Goal: Task Accomplishment & Management: Use online tool/utility

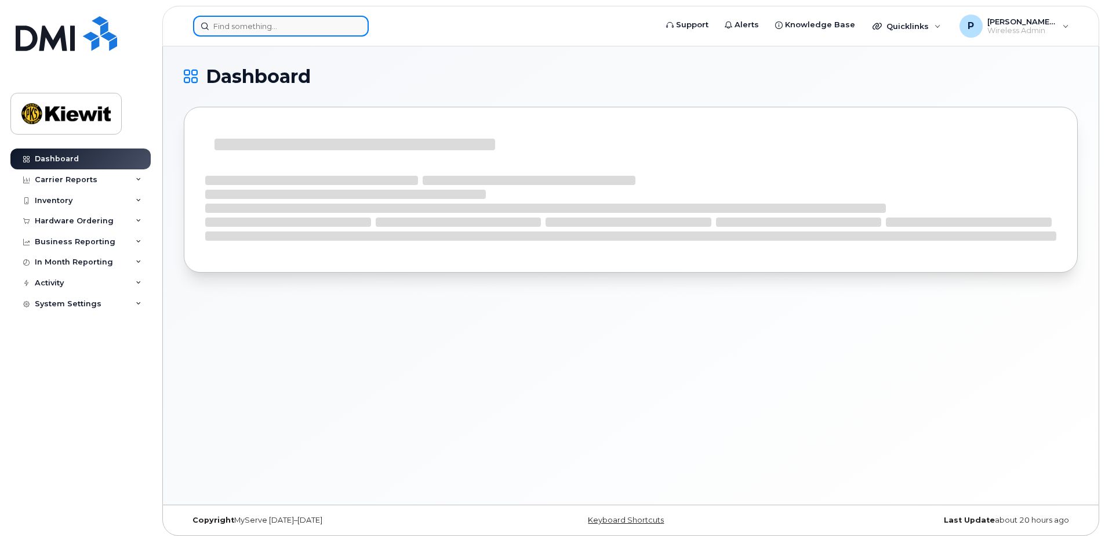
click at [263, 33] on input at bounding box center [281, 26] width 176 height 21
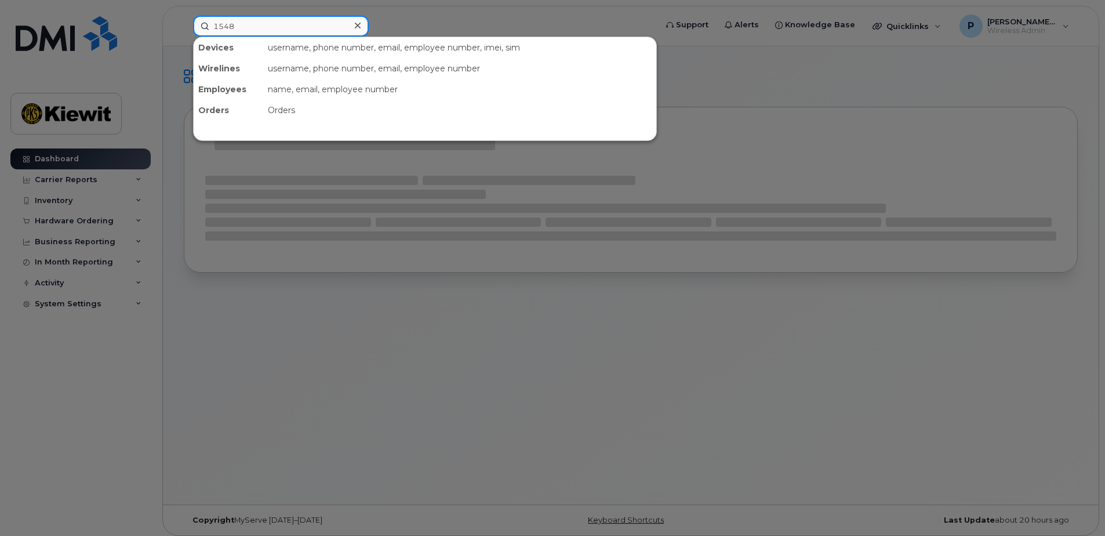
type input "15487"
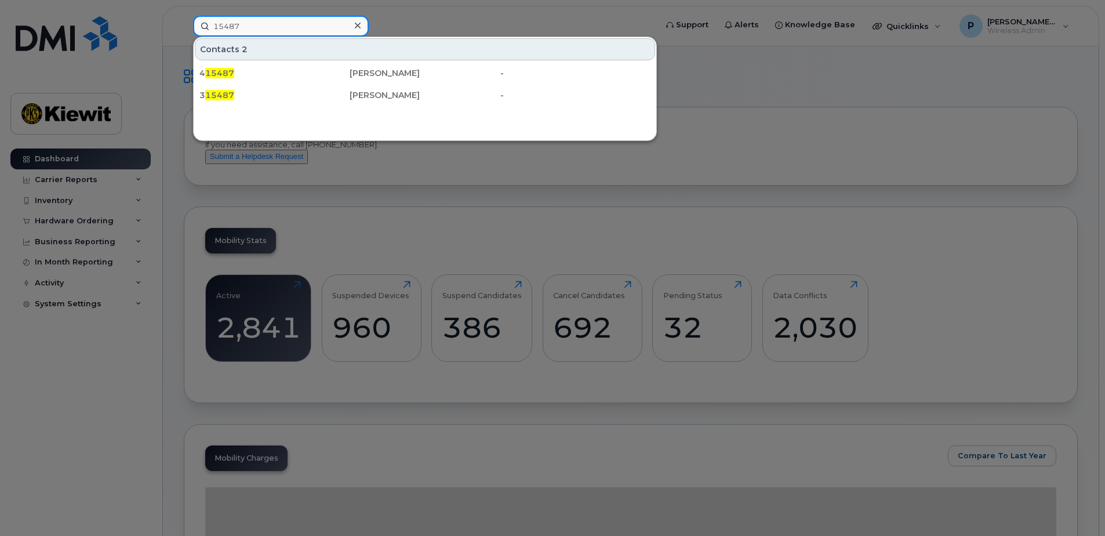
drag, startPoint x: 271, startPoint y: 28, endPoint x: 212, endPoint y: 30, distance: 59.2
click at [212, 30] on input "15487" at bounding box center [281, 26] width 176 height 21
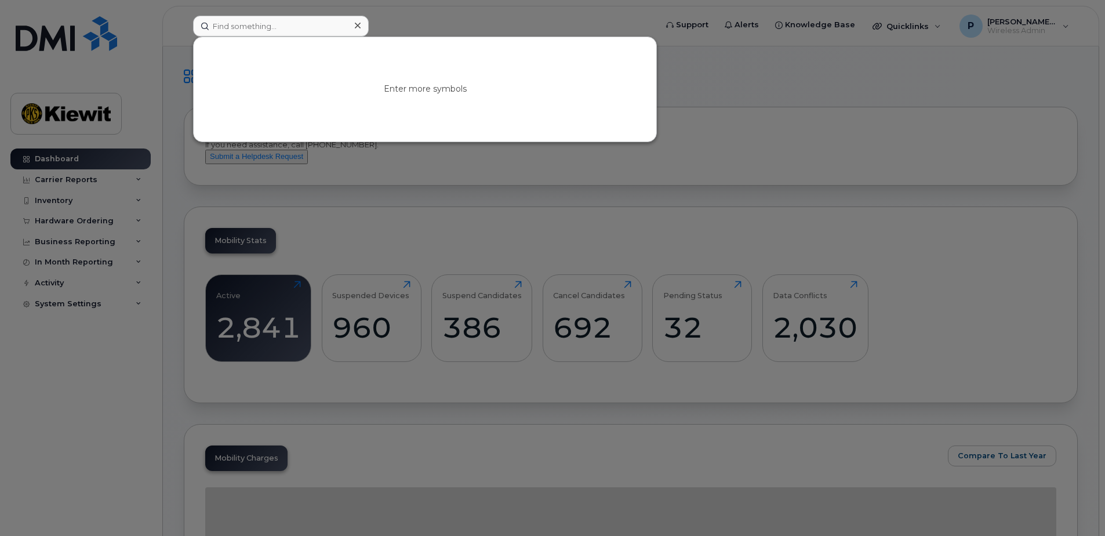
click at [432, 24] on div at bounding box center [552, 268] width 1105 height 536
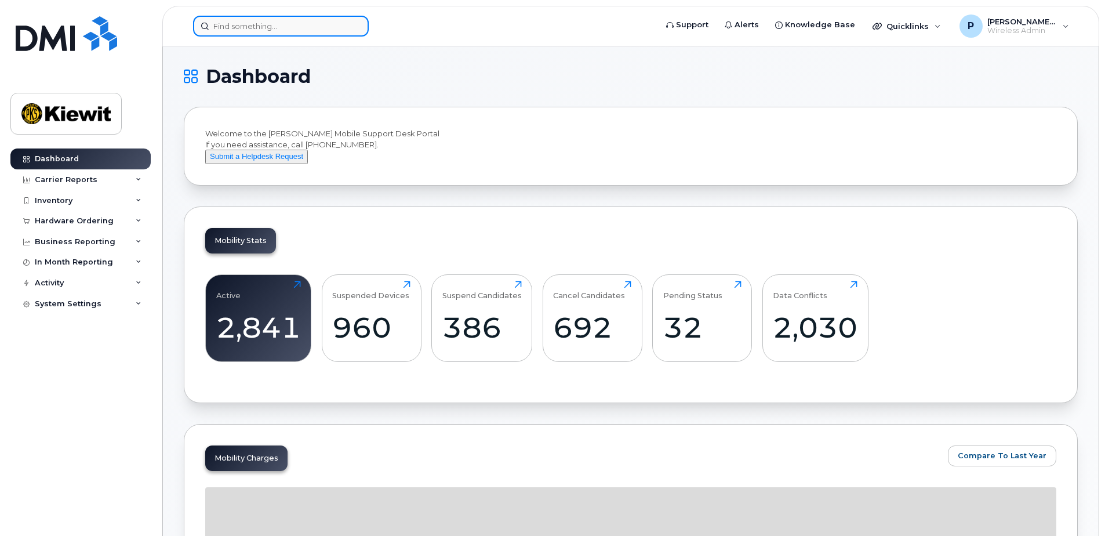
click at [307, 23] on input at bounding box center [281, 26] width 176 height 21
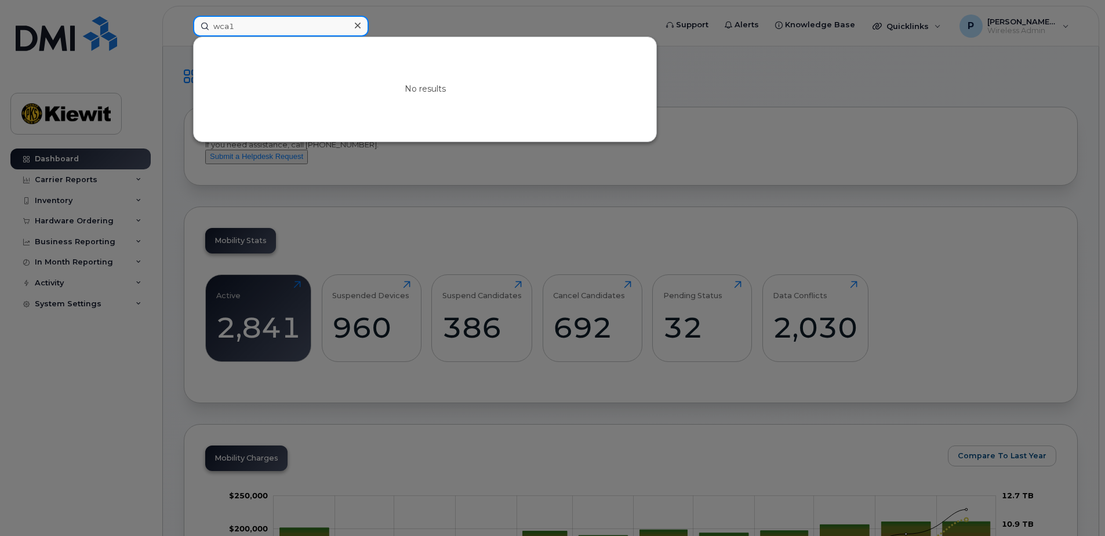
type input "wca1"
click at [448, 23] on div at bounding box center [552, 268] width 1105 height 536
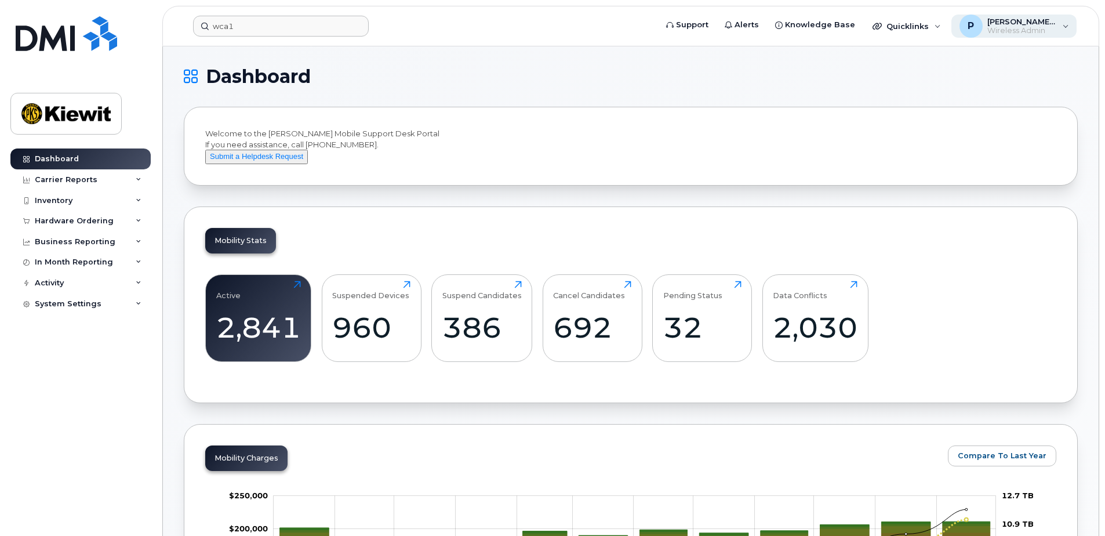
click at [1026, 34] on span "Wireless Admin" at bounding box center [1023, 30] width 70 height 9
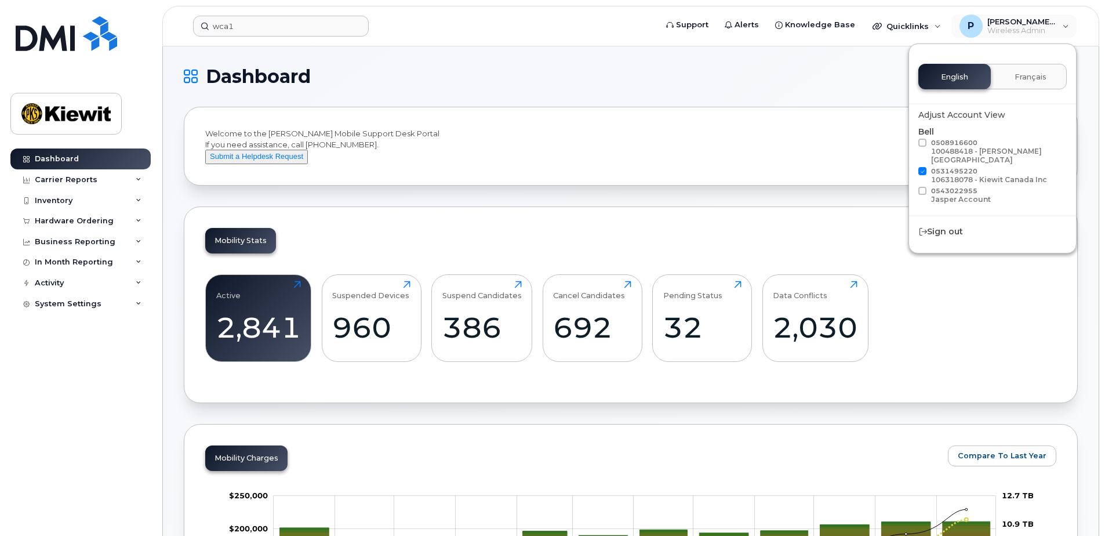
click at [874, 67] on h1 "Dashboard" at bounding box center [628, 76] width 888 height 19
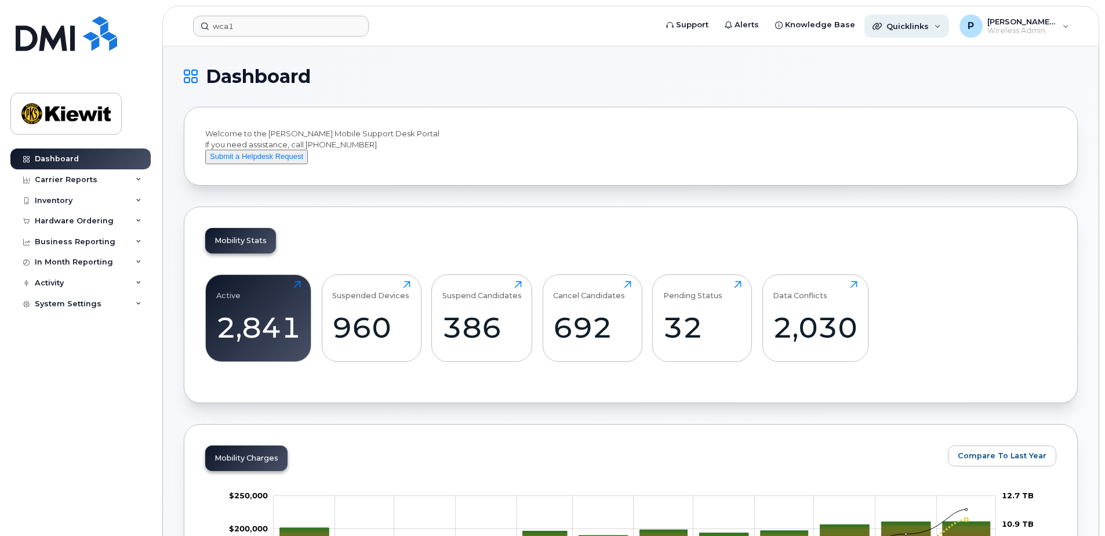
click at [912, 28] on span "Quicklinks" at bounding box center [908, 25] width 42 height 9
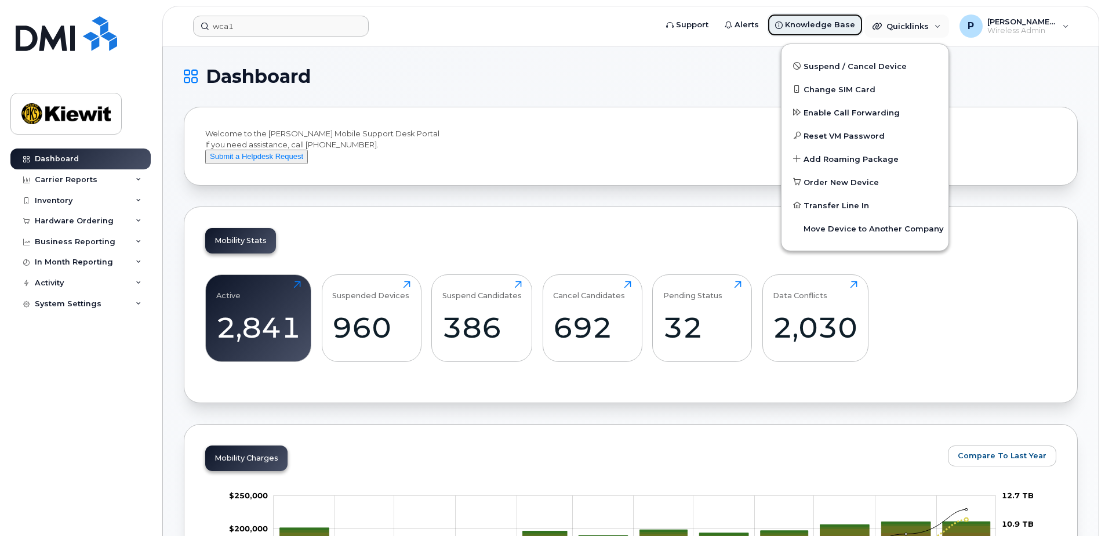
click at [819, 29] on span "Knowledge Base" at bounding box center [820, 25] width 70 height 12
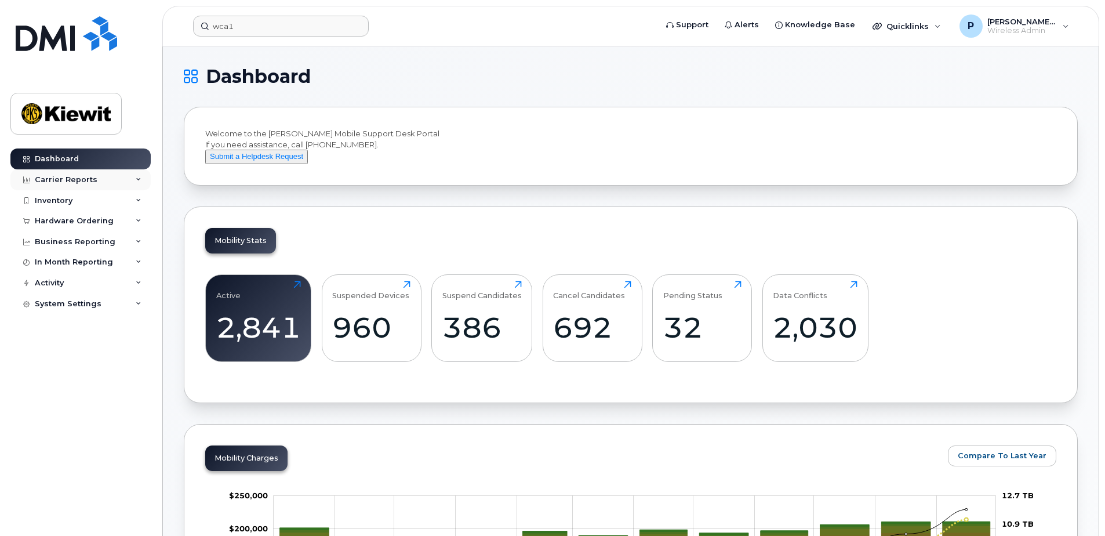
click at [118, 176] on div "Carrier Reports" at bounding box center [80, 179] width 140 height 21
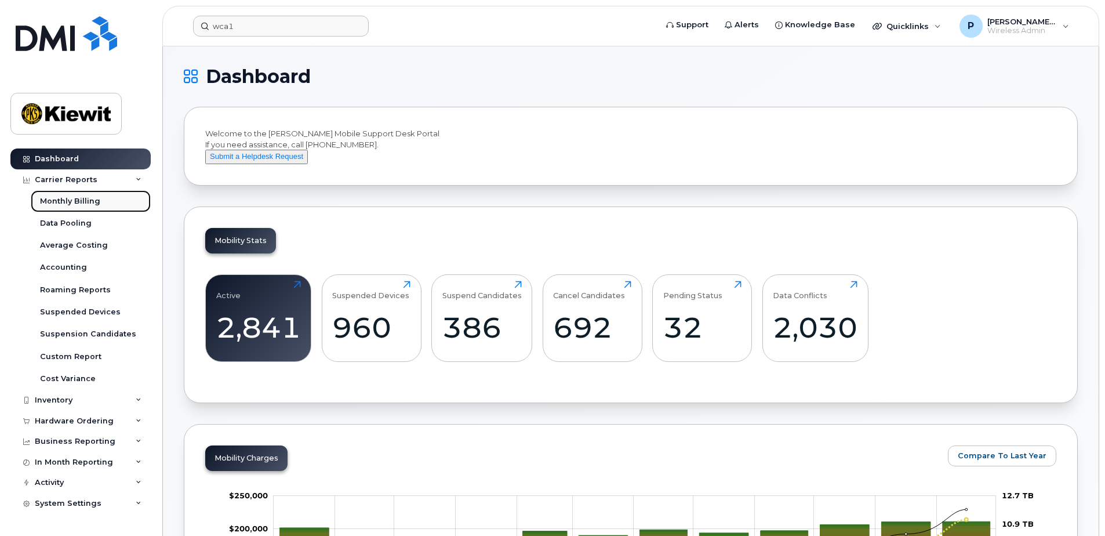
click at [107, 206] on link "Monthly Billing" at bounding box center [91, 201] width 120 height 22
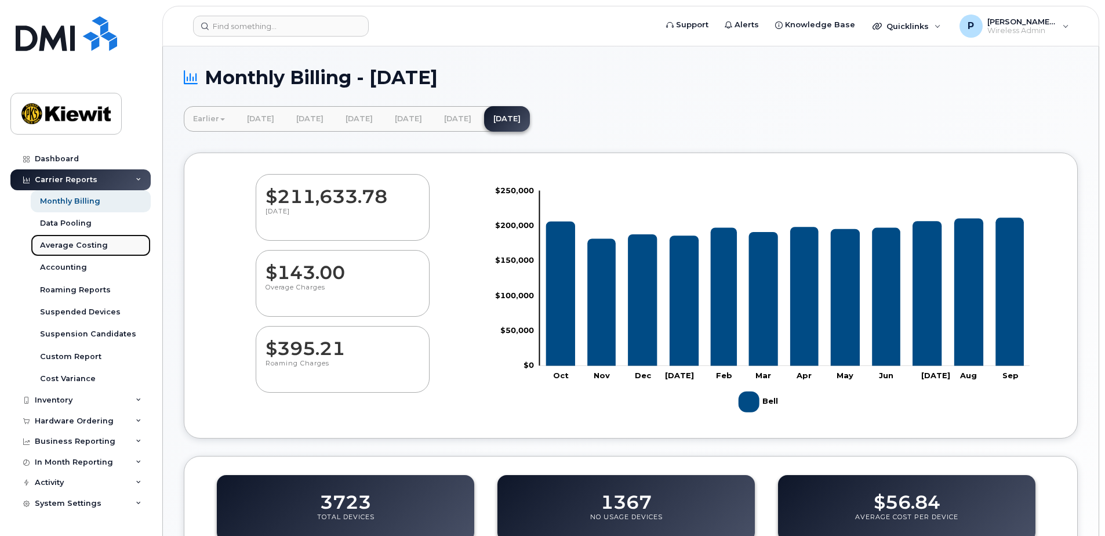
click at [107, 242] on link "Average Costing" at bounding box center [91, 245] width 120 height 22
click at [130, 180] on div "Carrier Reports" at bounding box center [80, 179] width 140 height 21
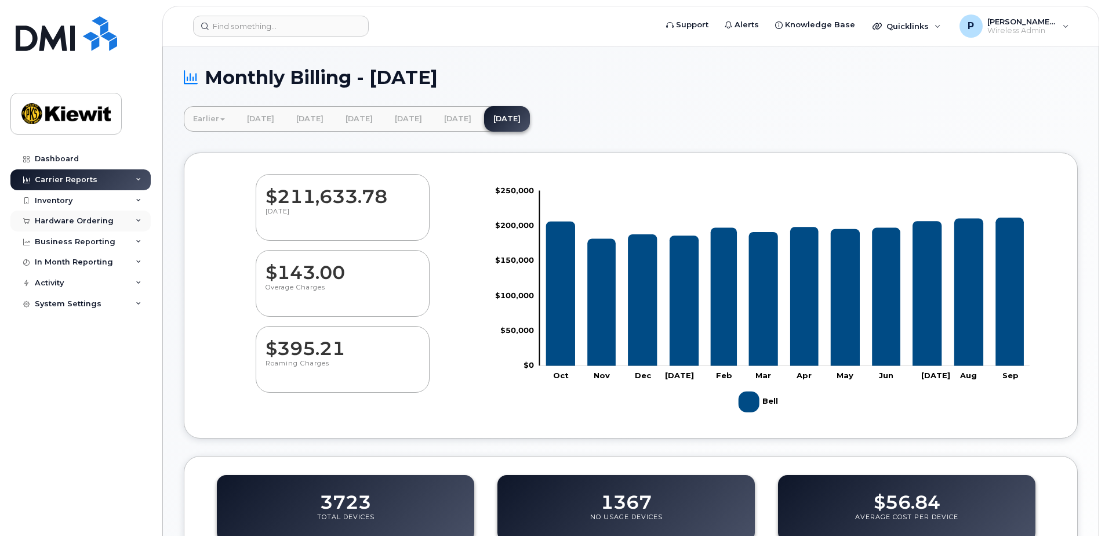
click at [123, 220] on div "Hardware Ordering" at bounding box center [80, 221] width 140 height 21
click at [119, 239] on div "Business Reporting" at bounding box center [80, 241] width 140 height 21
click at [115, 258] on div "Business Unit Reports" at bounding box center [85, 262] width 90 height 10
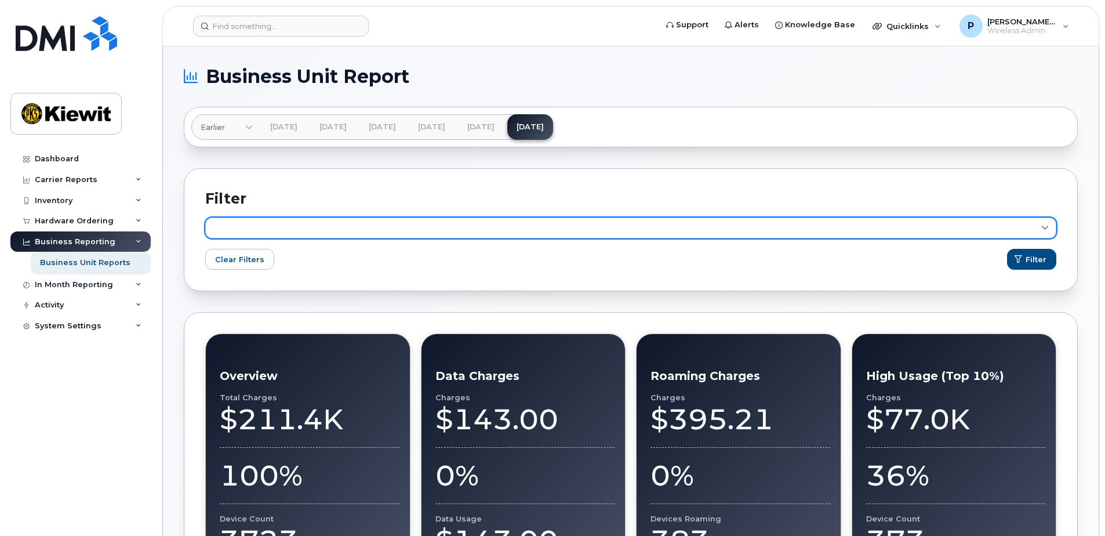
click at [356, 231] on link at bounding box center [630, 227] width 851 height 21
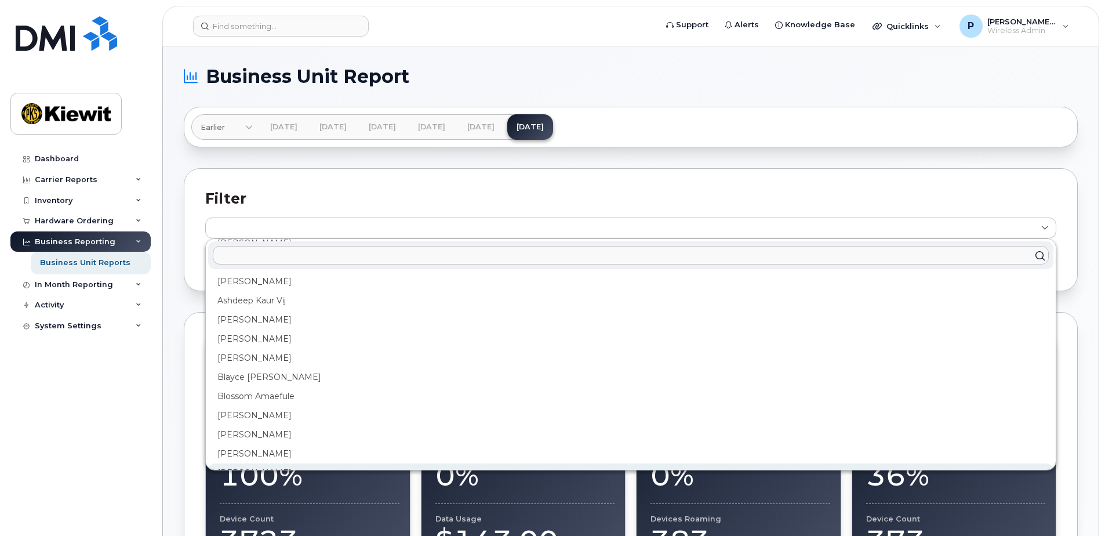
scroll to position [116, 0]
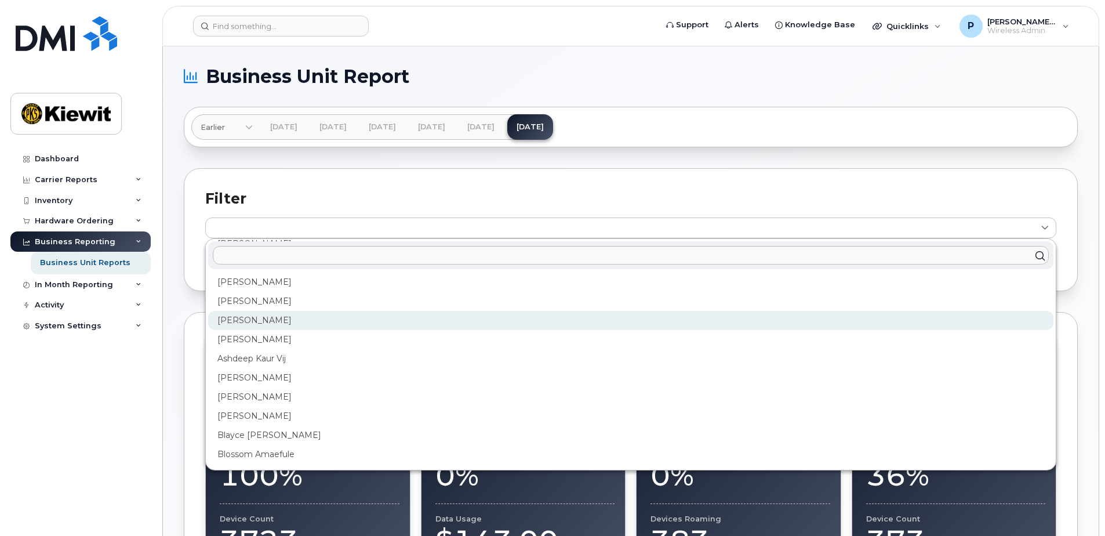
click at [379, 319] on div "Anup Dondeti" at bounding box center [630, 320] width 845 height 19
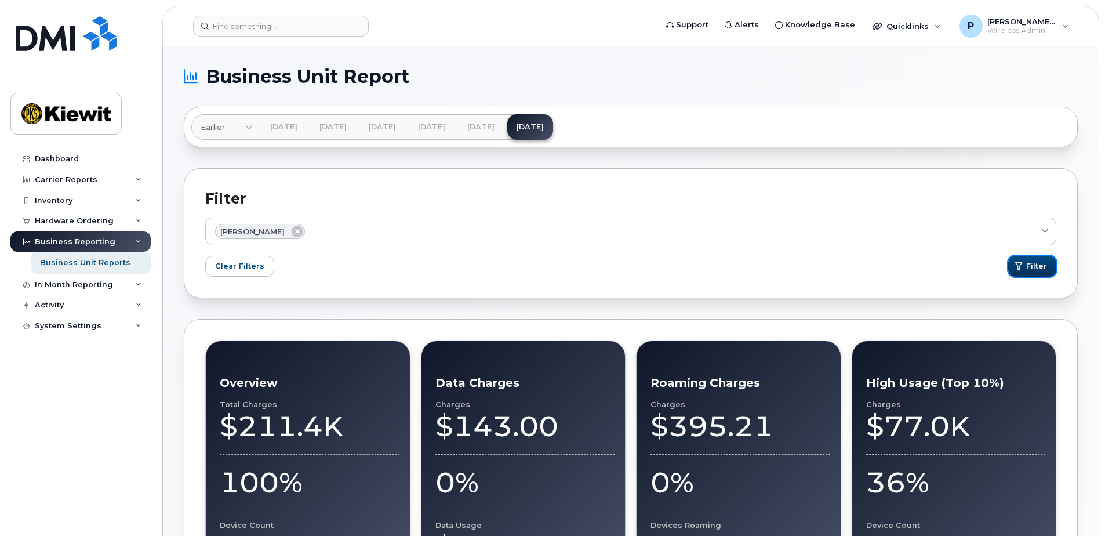
click at [1015, 268] on span "submit" at bounding box center [1019, 265] width 11 height 11
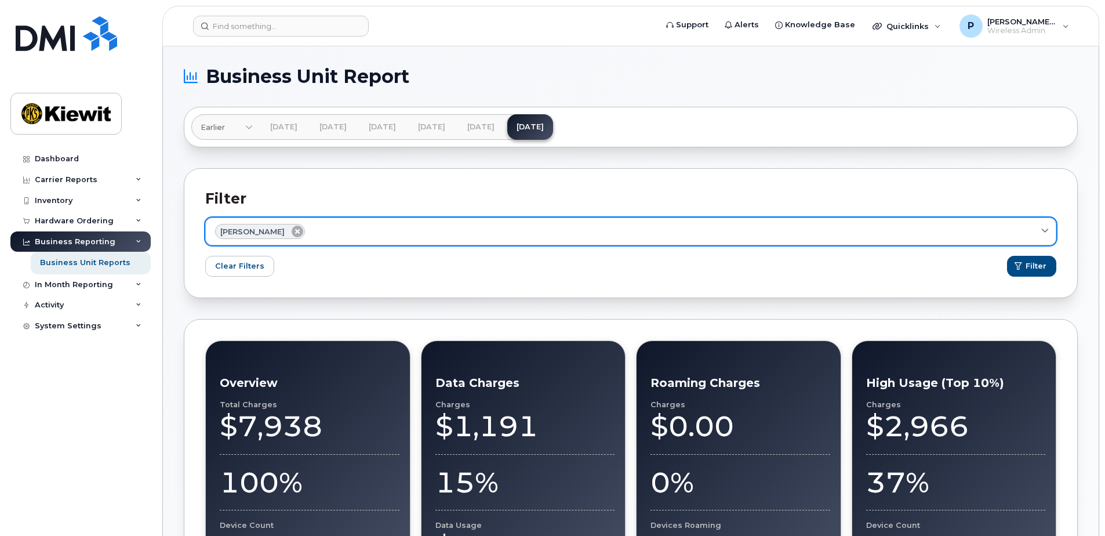
click at [292, 232] on icon at bounding box center [298, 232] width 12 height 12
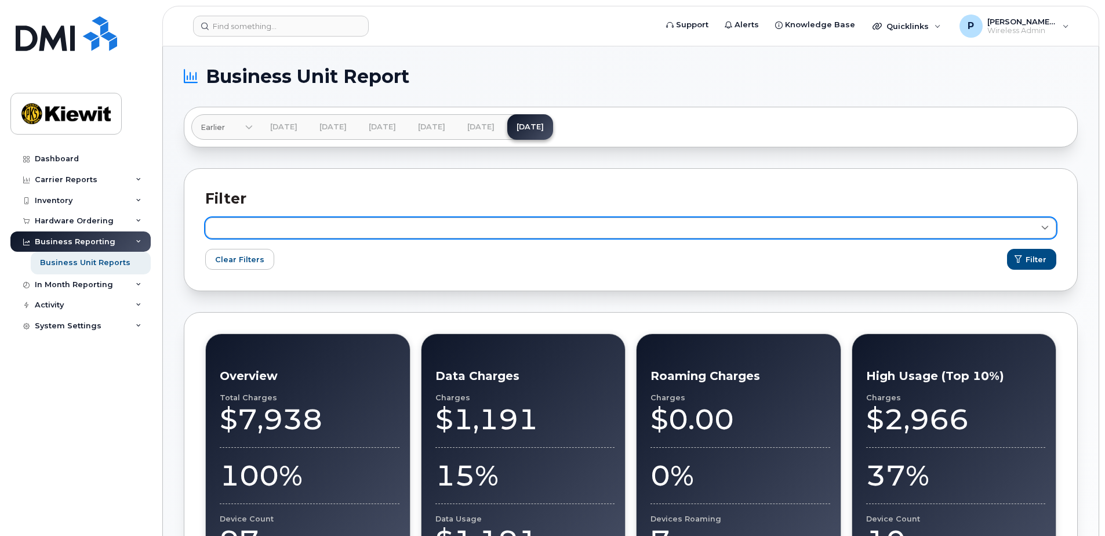
click at [327, 231] on link at bounding box center [630, 227] width 851 height 21
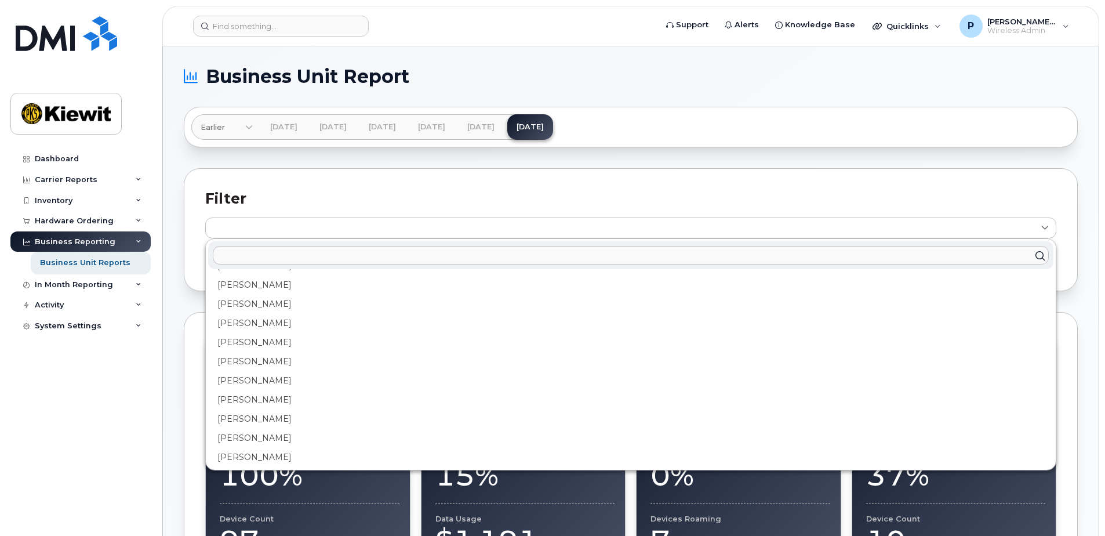
scroll to position [1700, 0]
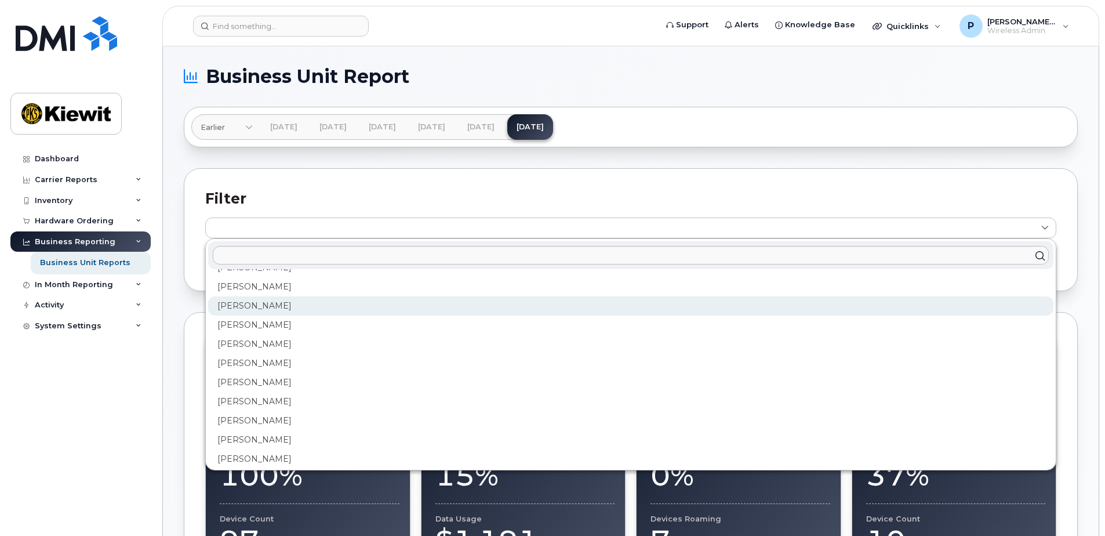
click at [306, 303] on div "Pavan Johal" at bounding box center [630, 305] width 845 height 19
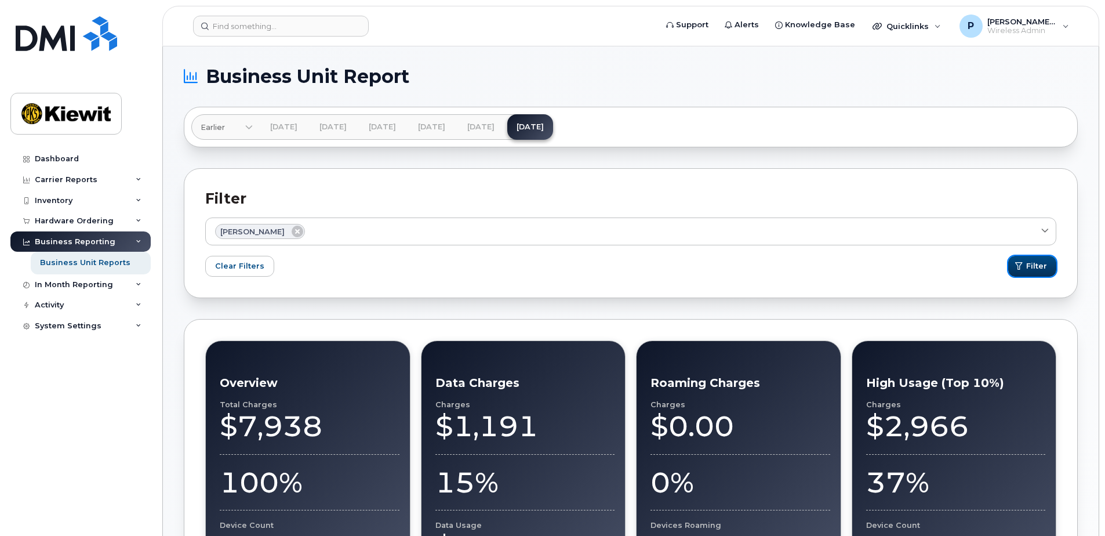
click at [1030, 266] on span "Filter" at bounding box center [1036, 265] width 21 height 11
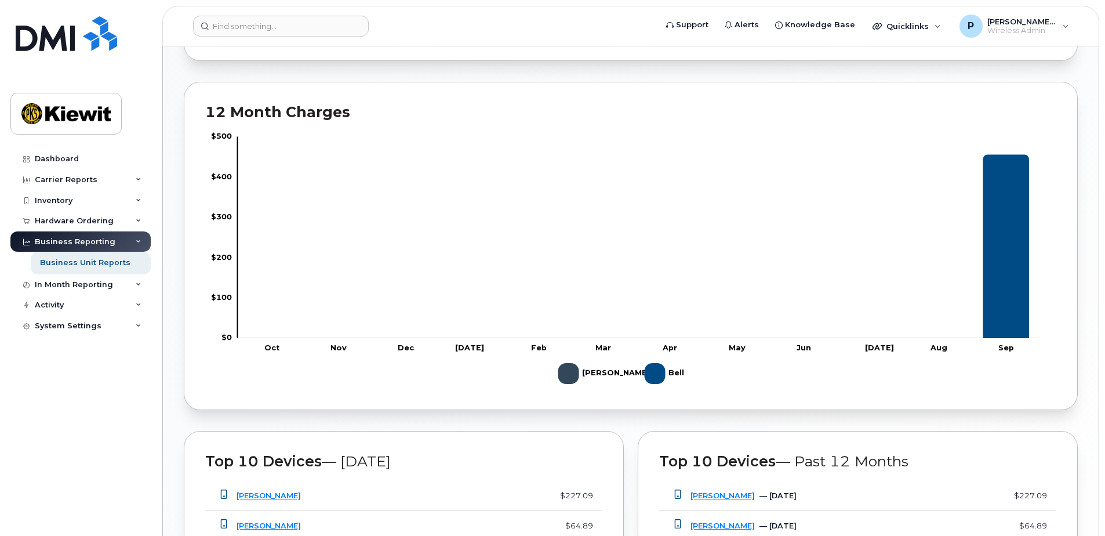
scroll to position [806, 0]
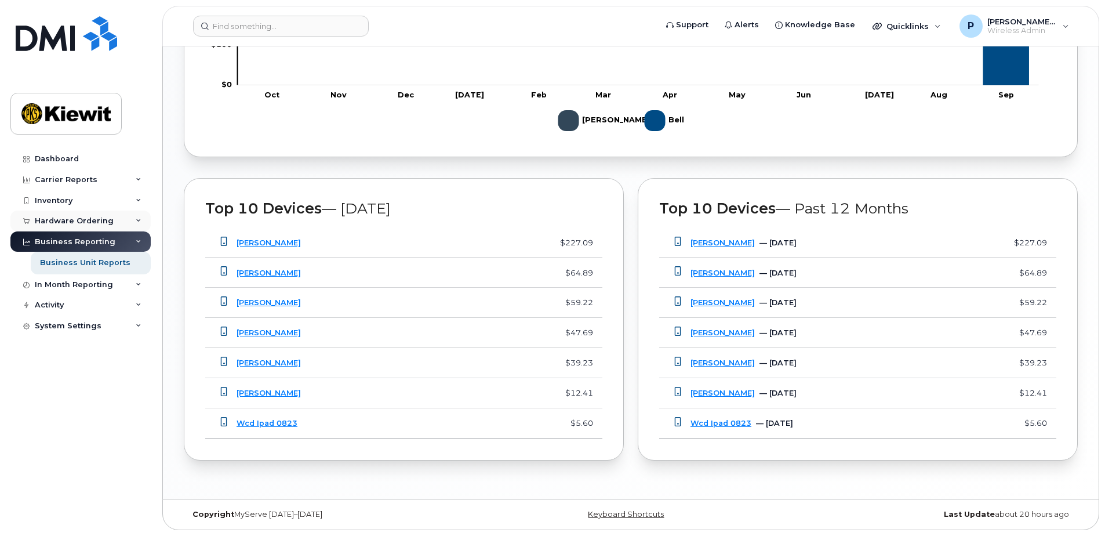
click at [90, 226] on div "Hardware Ordering" at bounding box center [80, 221] width 140 height 21
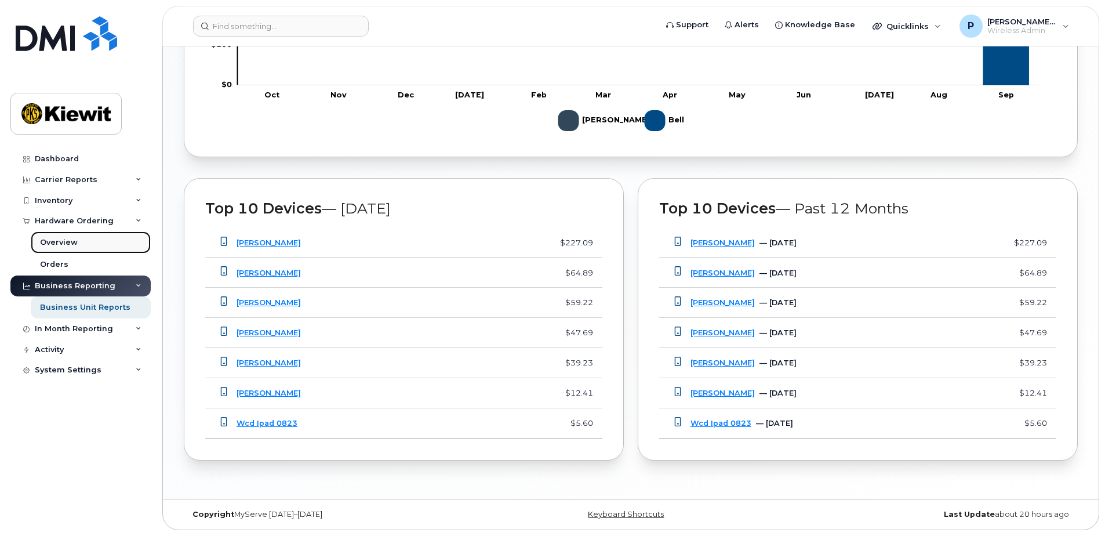
click at [66, 243] on div "Overview" at bounding box center [59, 242] width 38 height 10
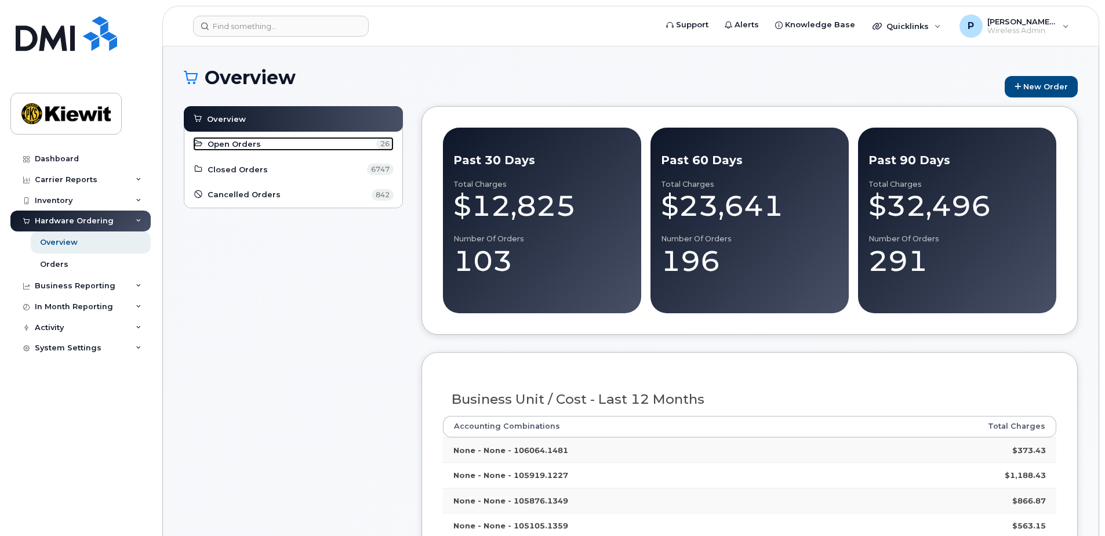
drag, startPoint x: 246, startPoint y: 146, endPoint x: 308, endPoint y: 254, distance: 124.7
click at [246, 146] on span "Open Orders" at bounding box center [234, 144] width 53 height 11
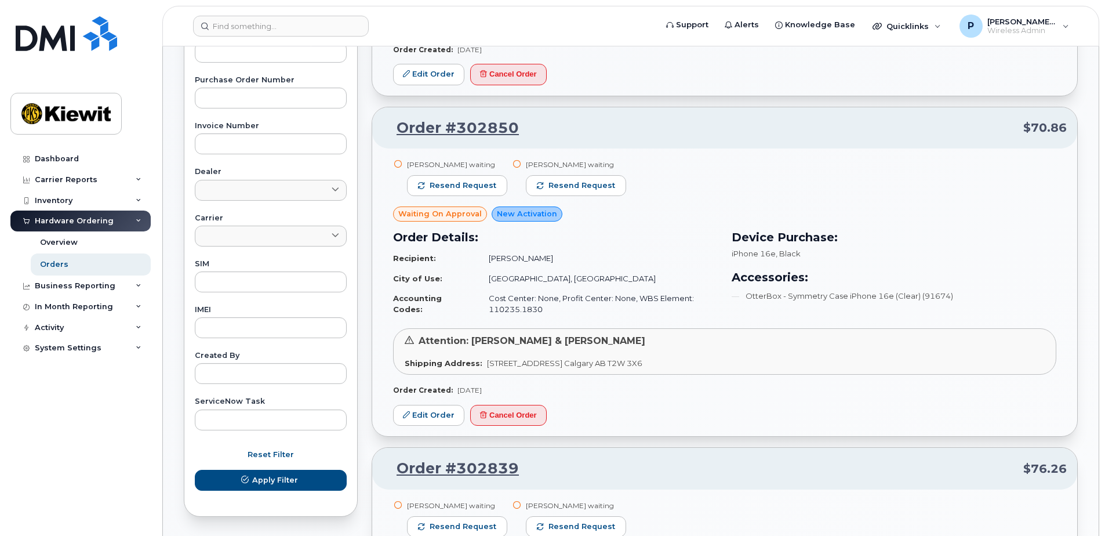
scroll to position [406, 0]
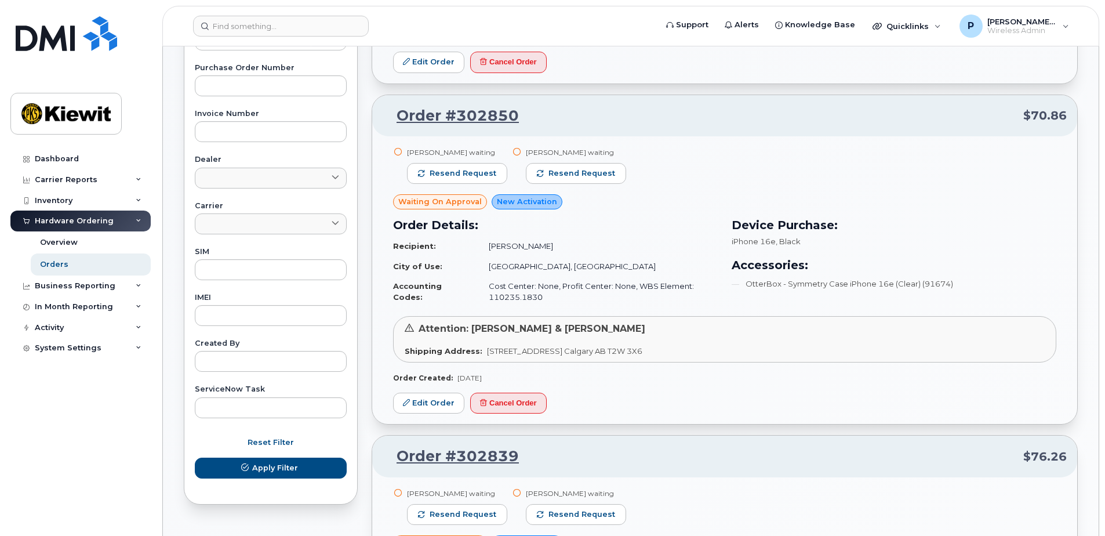
click at [712, 299] on td "Cost Center: None, Profit Center: None, WBS Element: 110235.1830" at bounding box center [597, 291] width 239 height 31
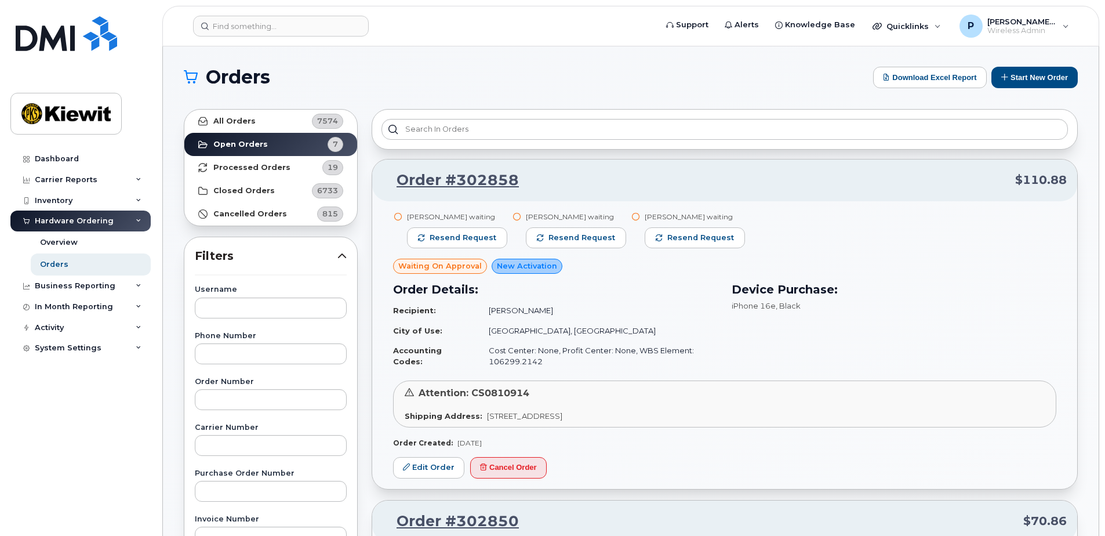
scroll to position [0, 0]
click at [302, 162] on link "Processed Orders 19" at bounding box center [270, 168] width 173 height 23
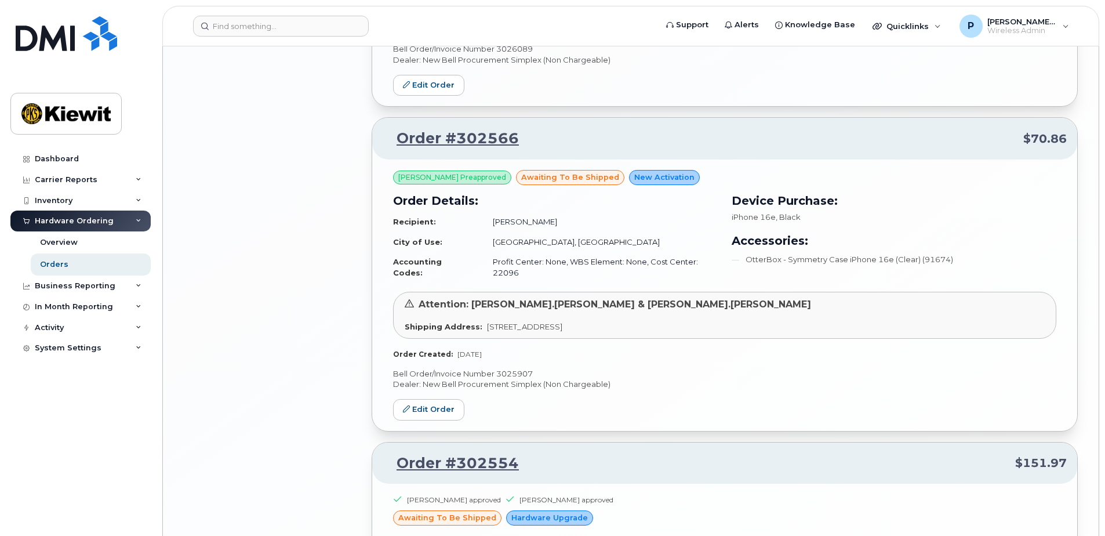
scroll to position [2327, 0]
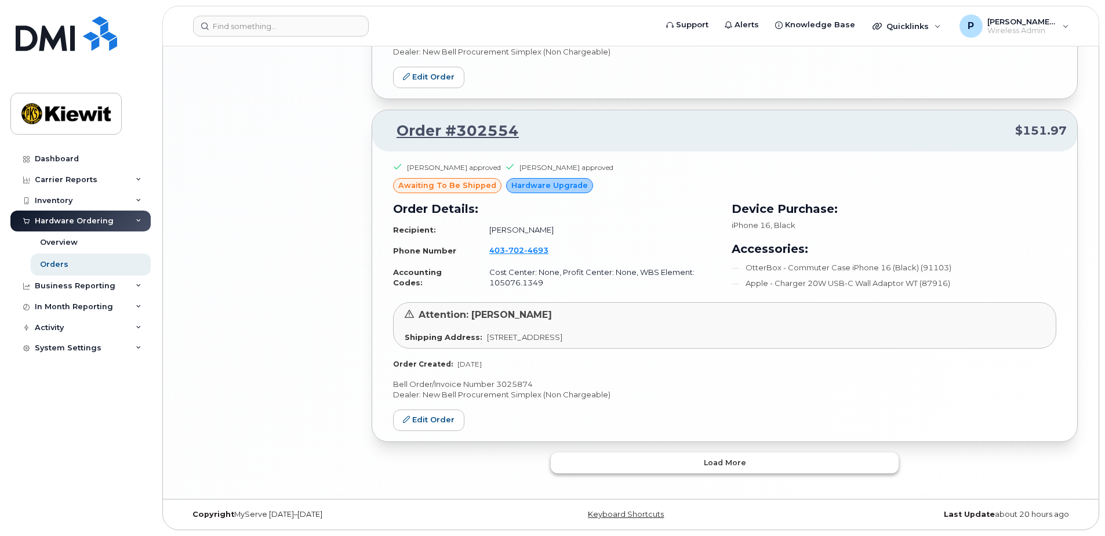
click at [740, 458] on span "Load more" at bounding box center [725, 462] width 42 height 11
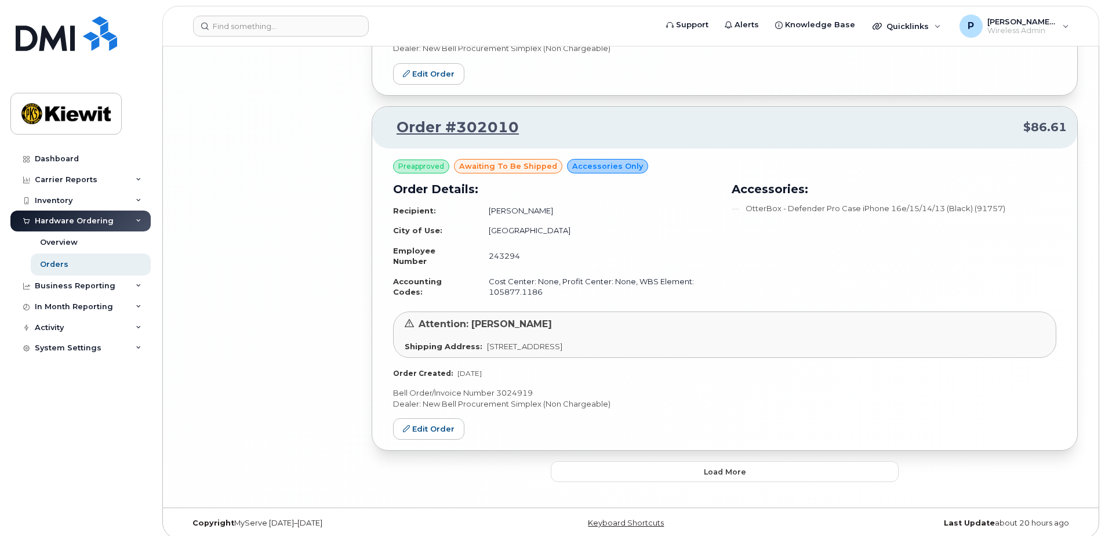
scroll to position [5137, 0]
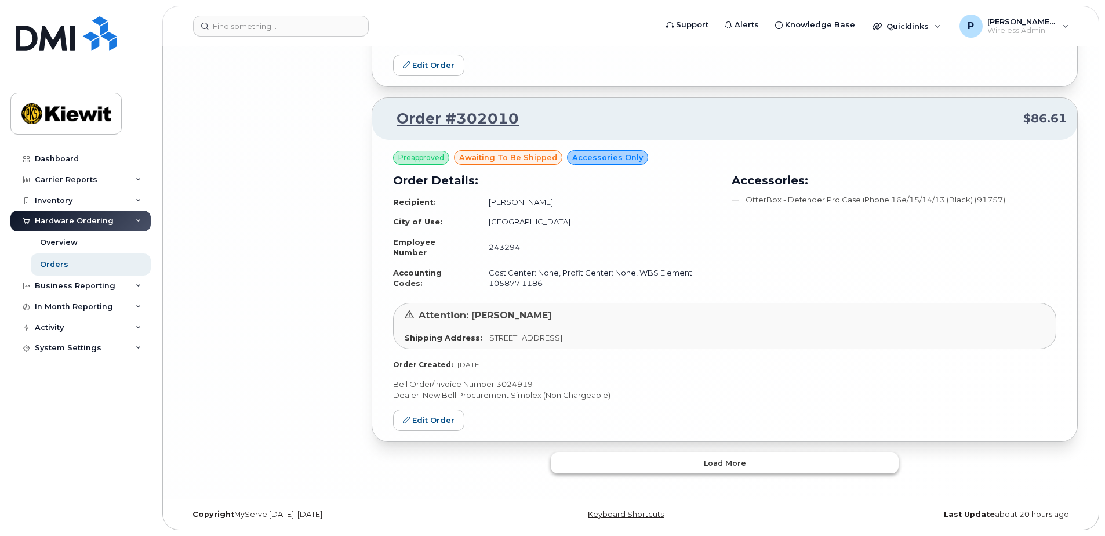
click at [721, 461] on span "Load more" at bounding box center [725, 463] width 42 height 11
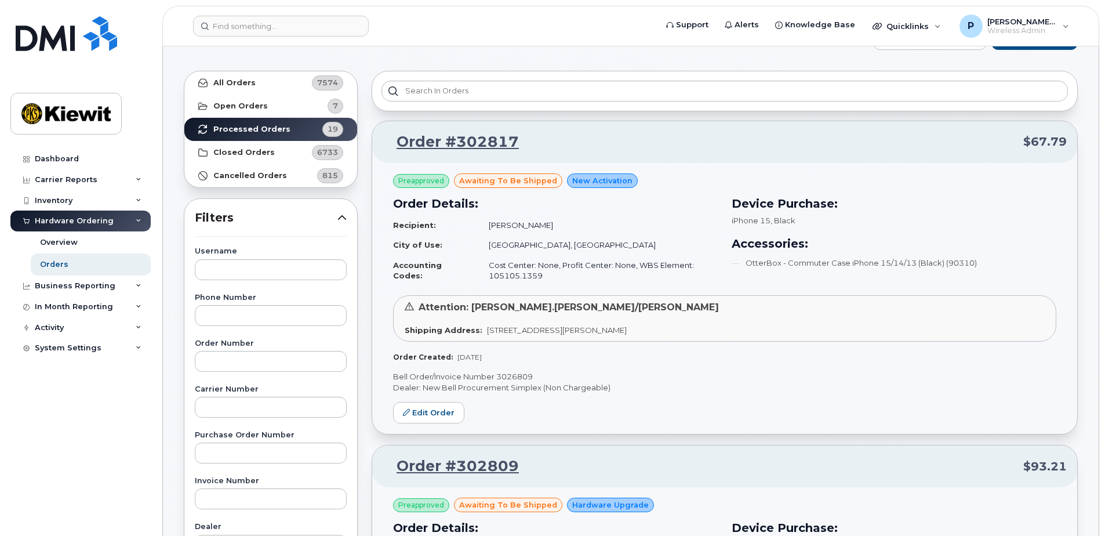
scroll to position [0, 0]
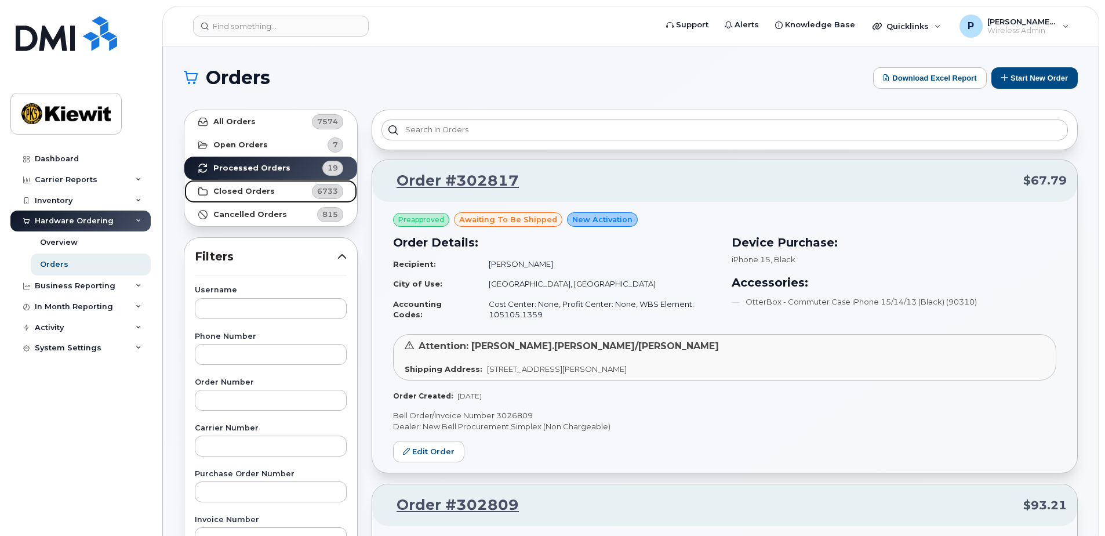
click at [296, 187] on link "Closed Orders 6733" at bounding box center [270, 191] width 173 height 23
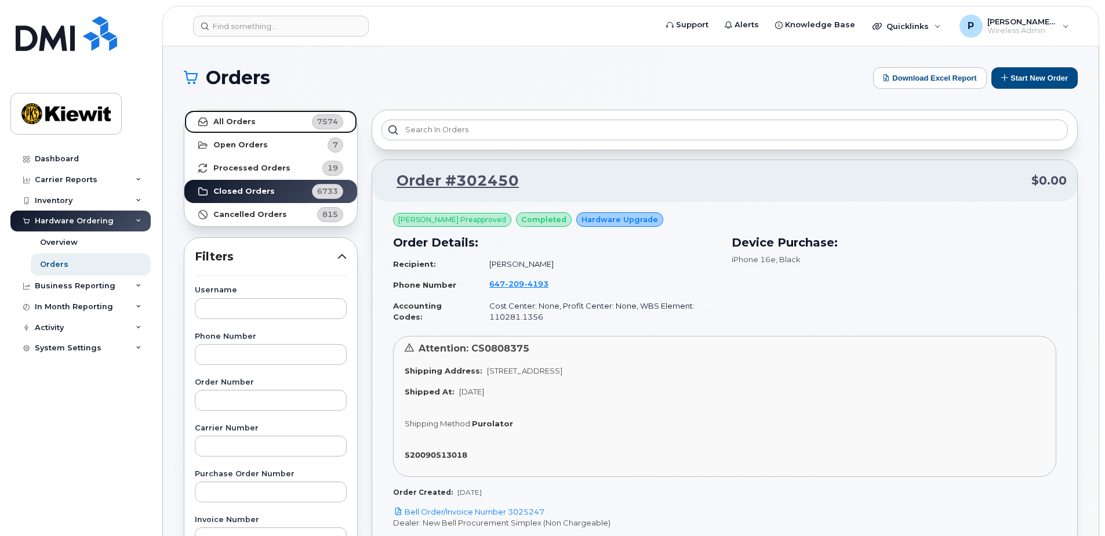
click at [333, 126] on span "7574" at bounding box center [327, 121] width 21 height 11
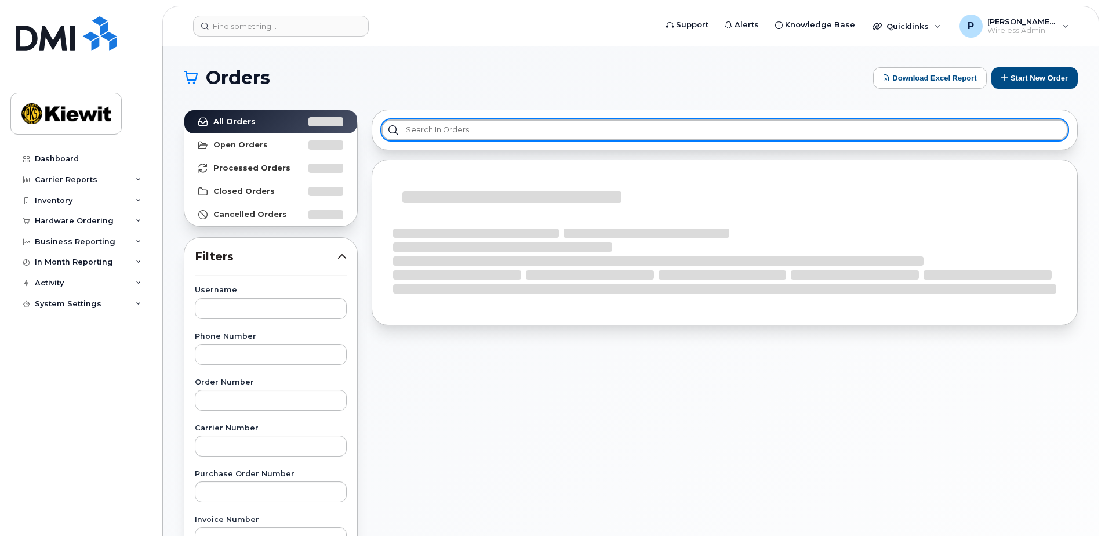
click at [543, 124] on input "text" at bounding box center [725, 129] width 687 height 21
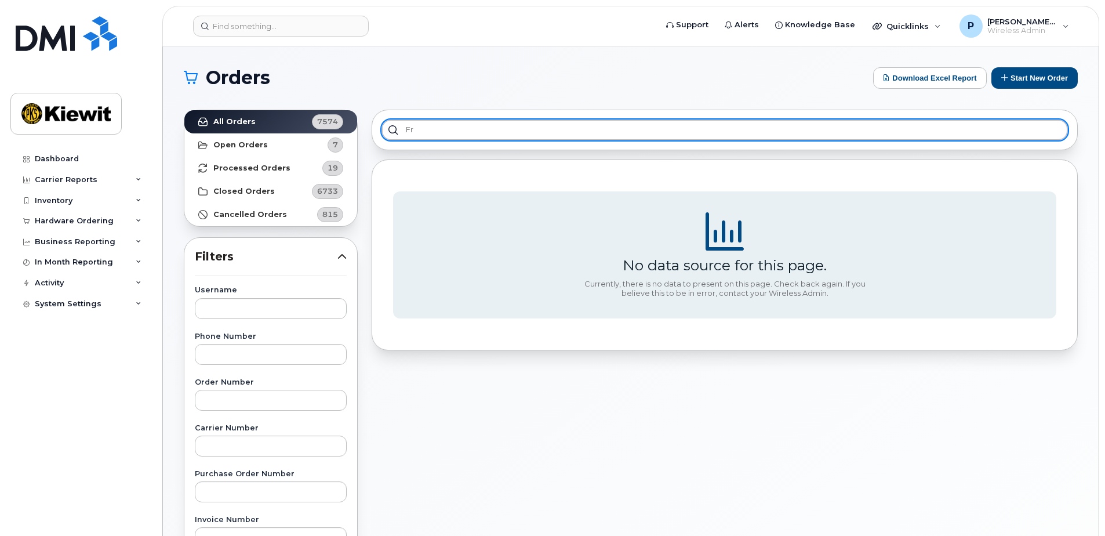
type input "f"
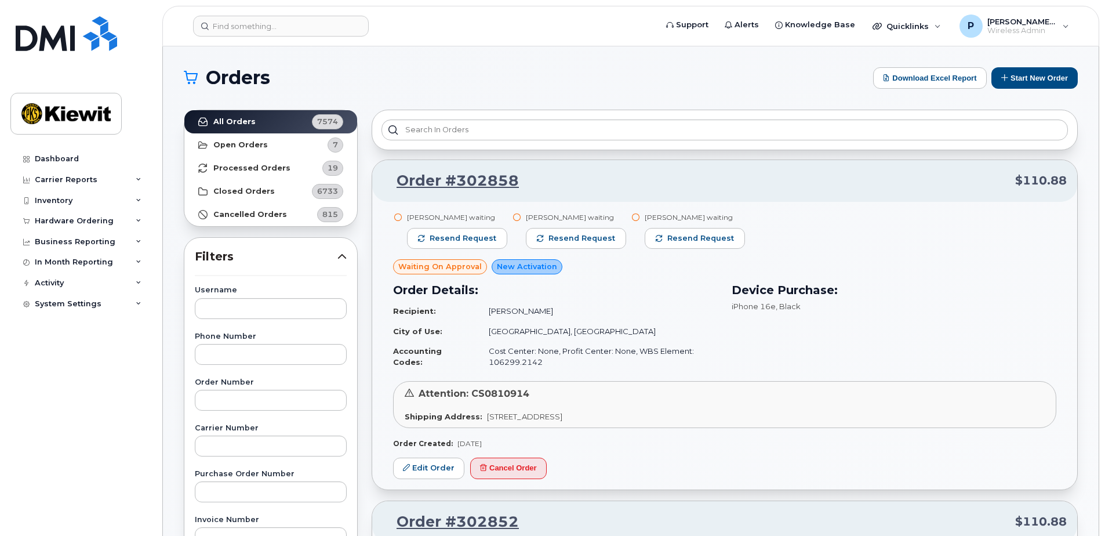
click at [550, 117] on div at bounding box center [725, 130] width 706 height 41
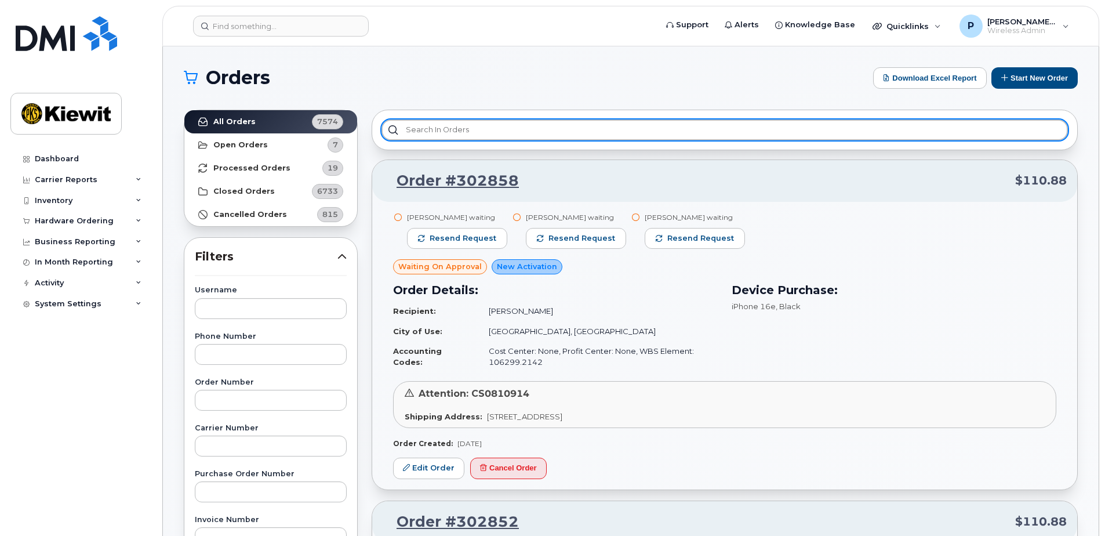
click at [556, 124] on input "text" at bounding box center [725, 129] width 687 height 21
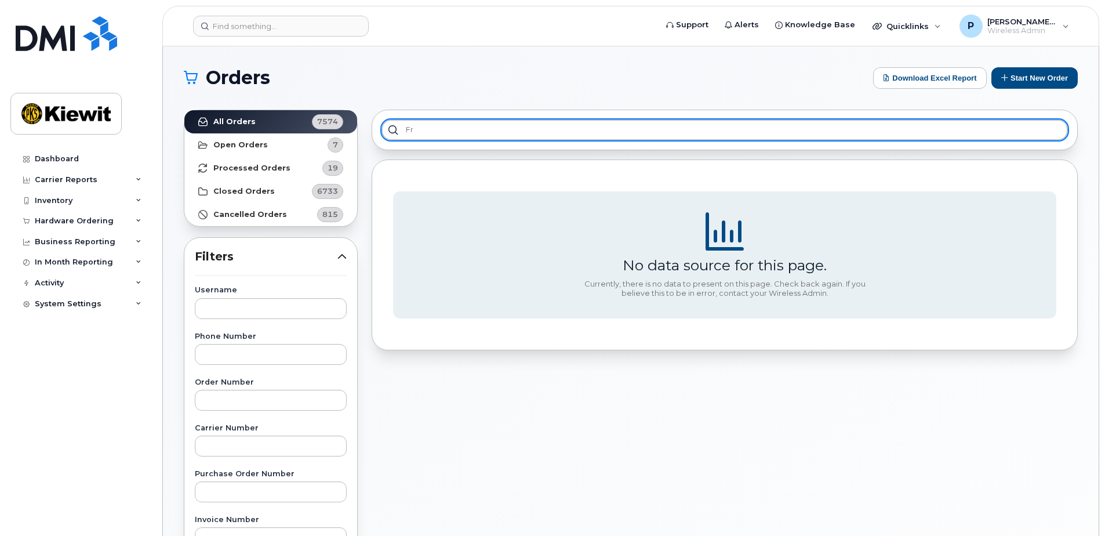
type input "f"
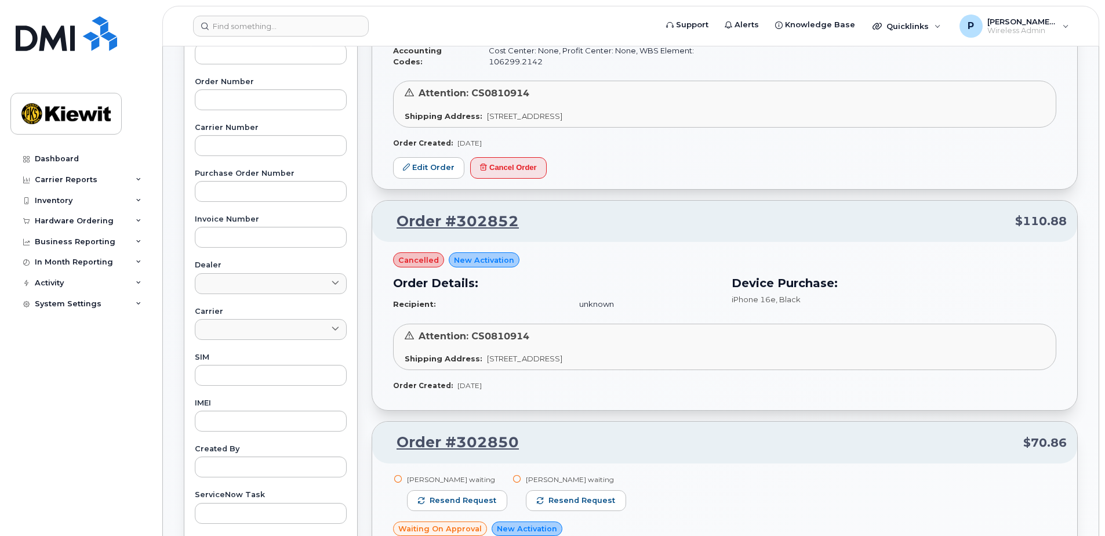
scroll to position [116, 0]
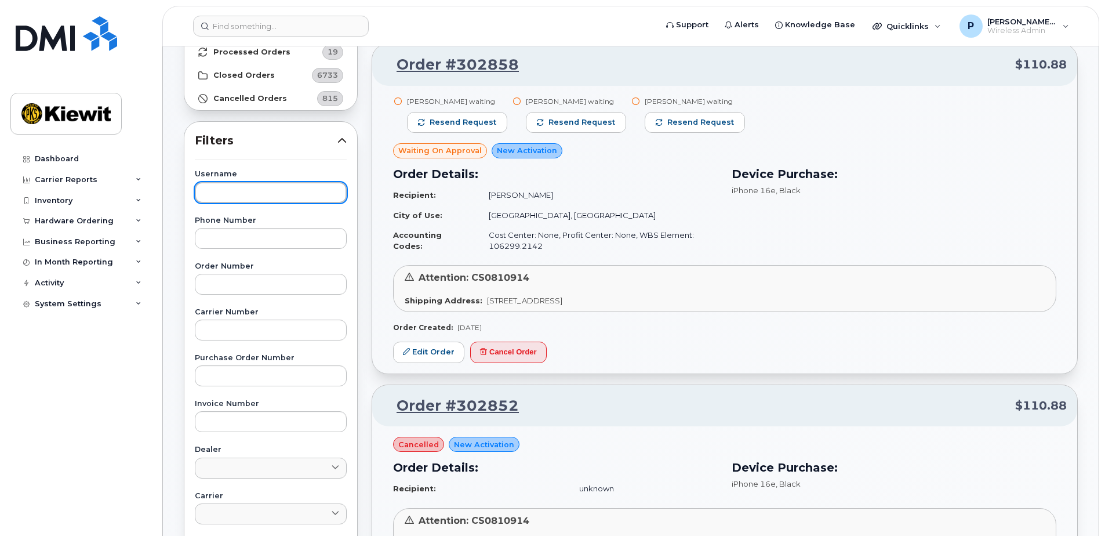
click at [270, 193] on input "text" at bounding box center [271, 192] width 152 height 21
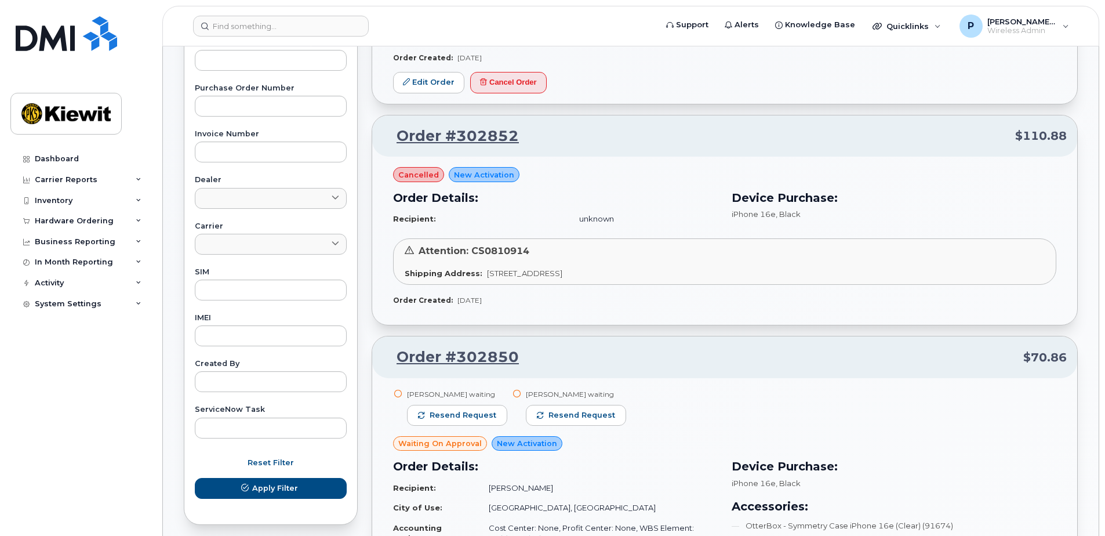
scroll to position [406, 0]
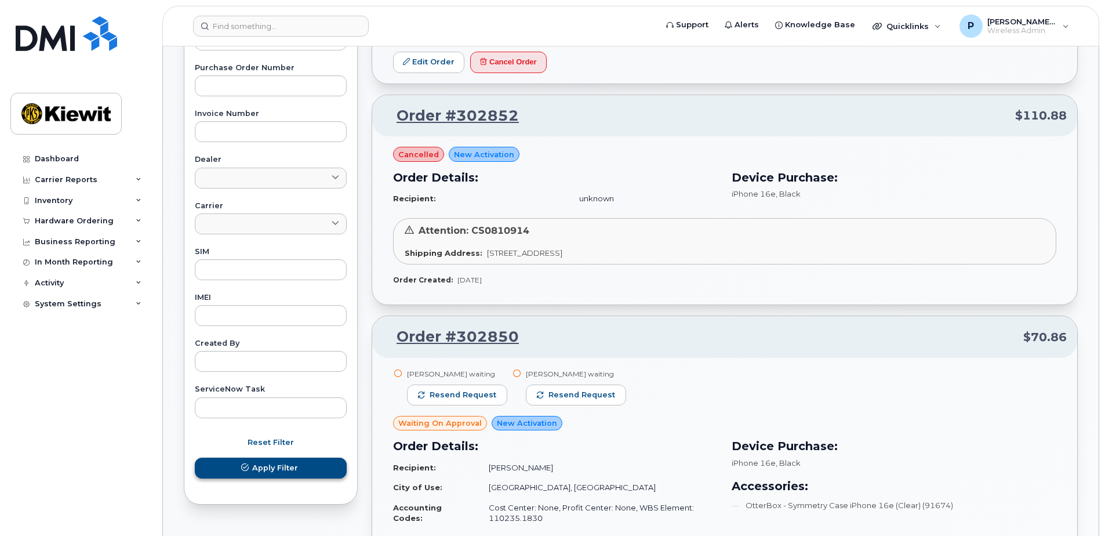
type input "fred"
click at [268, 471] on span "Apply Filter" at bounding box center [275, 467] width 46 height 11
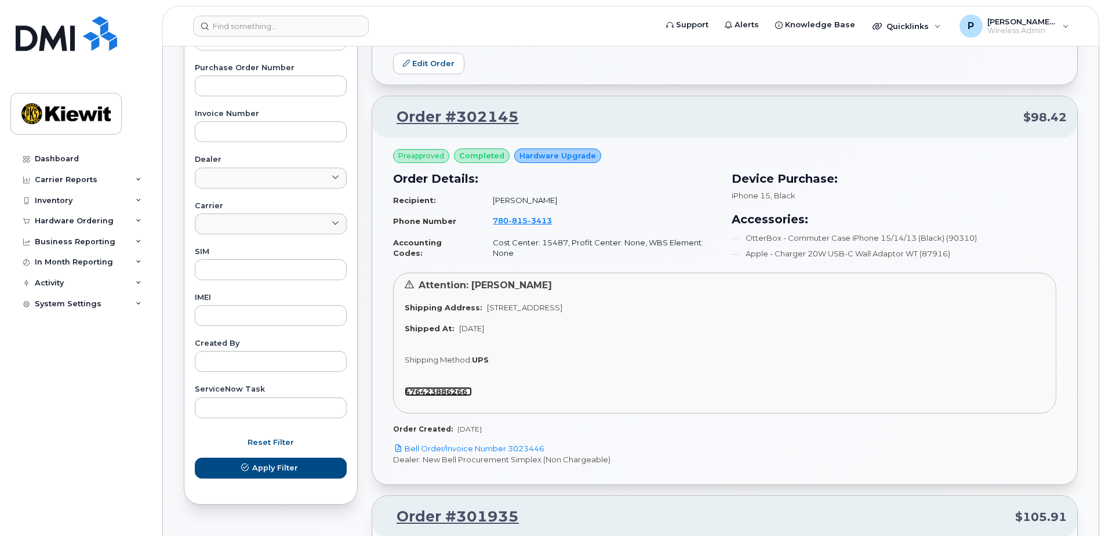
click at [437, 391] on strong "476423886266" at bounding box center [436, 391] width 63 height 9
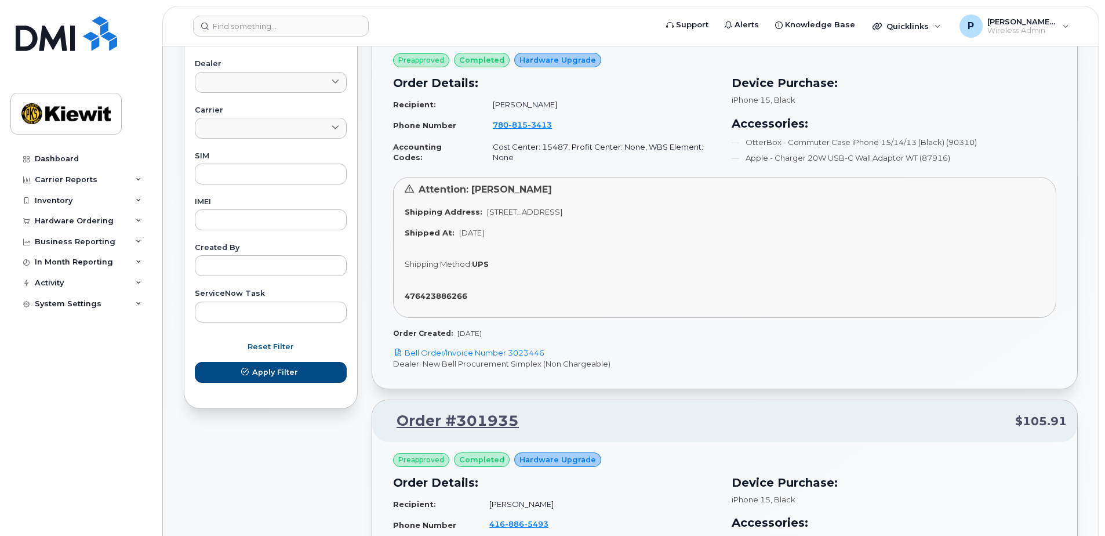
scroll to position [522, 0]
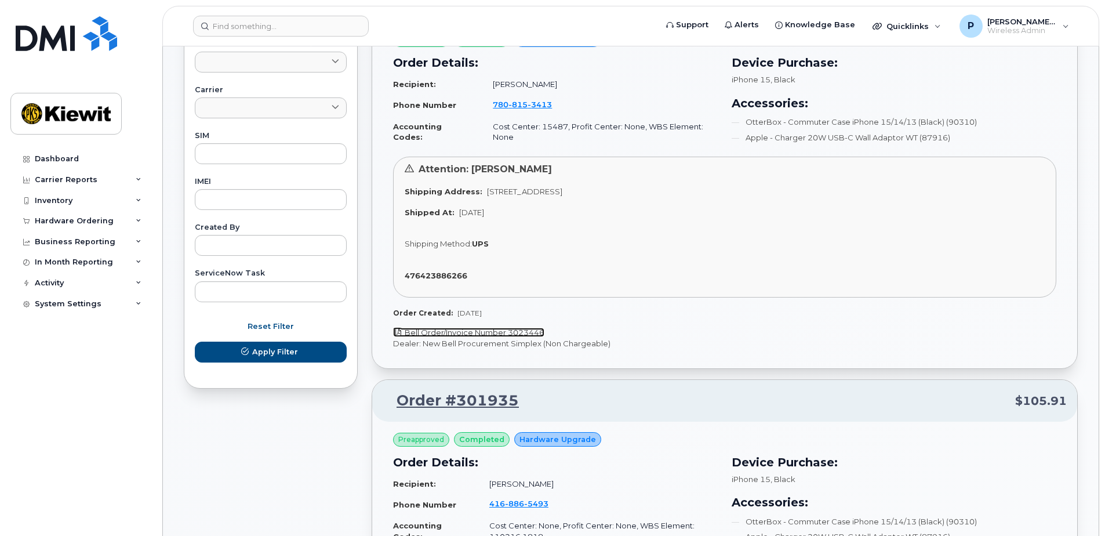
click at [516, 333] on link "Bell Order/Invoice Number 3023446" at bounding box center [468, 332] width 151 height 9
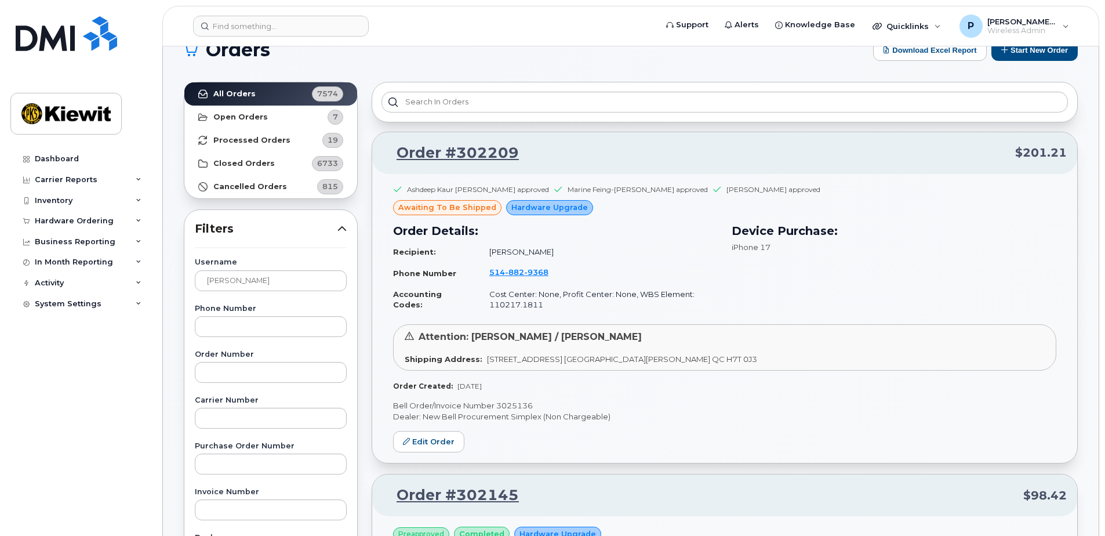
scroll to position [0, 0]
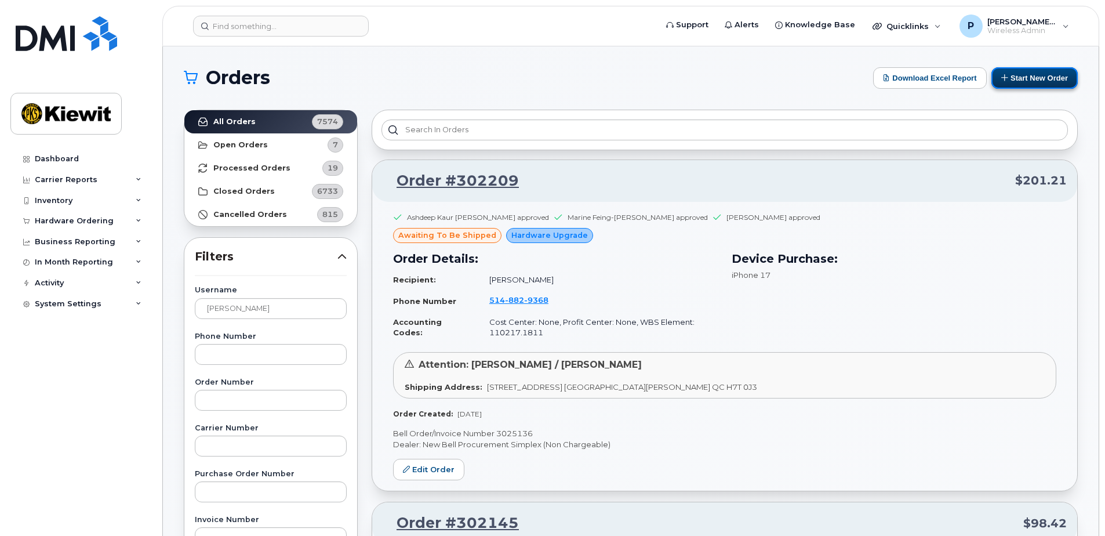
click at [1001, 72] on button "Start New Order" at bounding box center [1035, 77] width 86 height 21
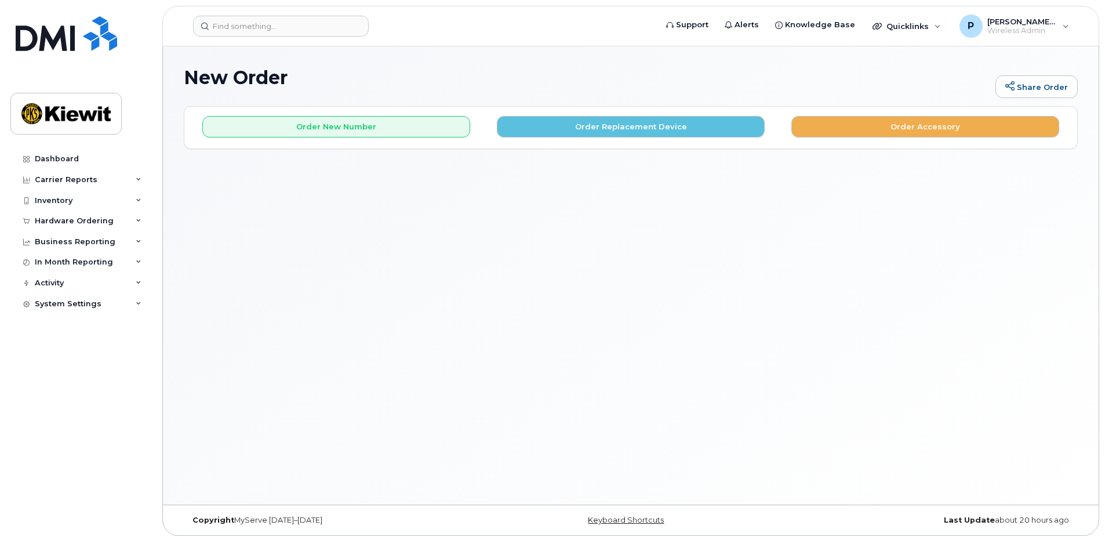
click at [732, 96] on div "New Order Share Order" at bounding box center [631, 86] width 894 height 39
click at [911, 130] on button "Order Accessory" at bounding box center [926, 126] width 268 height 21
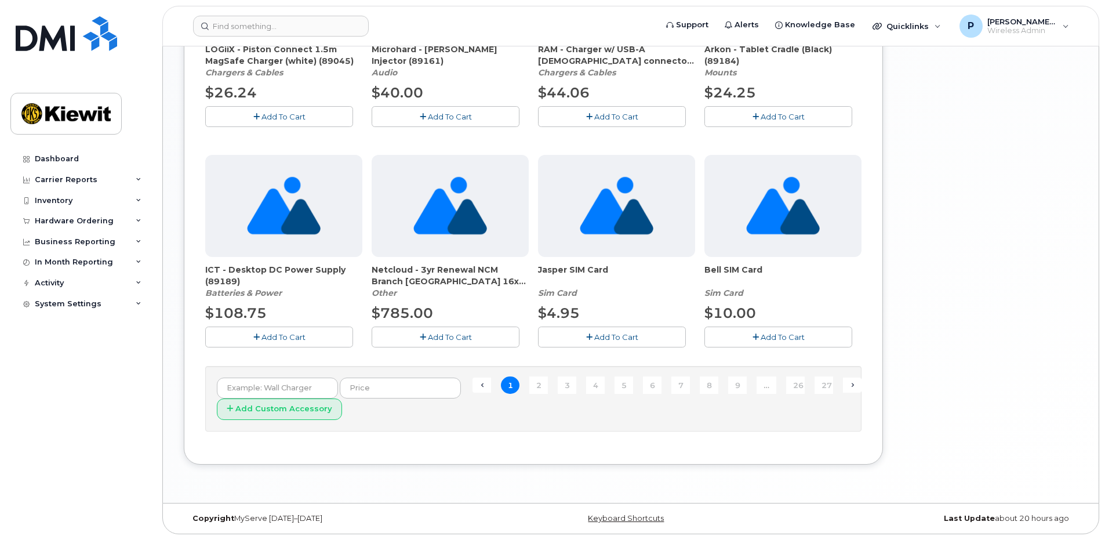
scroll to position [772, 0]
